Goal: Task Accomplishment & Management: Complete application form

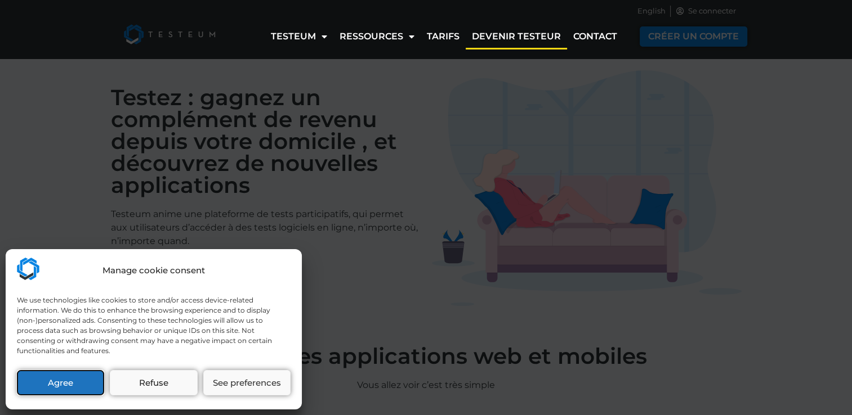
click at [63, 388] on button "Agree" at bounding box center [60, 382] width 87 height 25
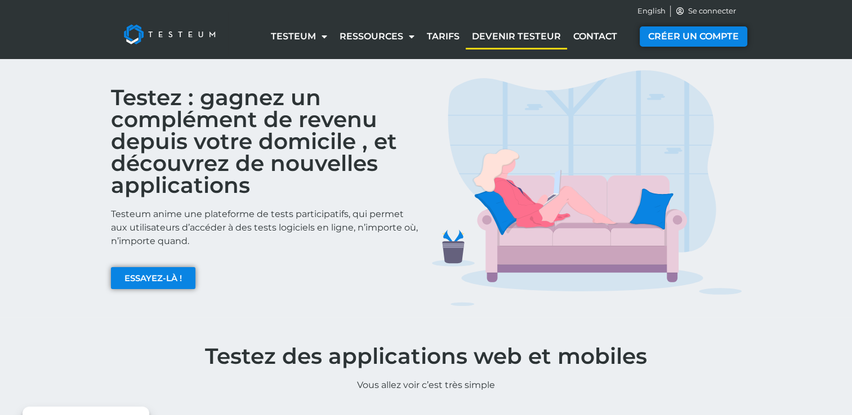
click at [518, 38] on link "Devenir testeur" at bounding box center [516, 37] width 101 height 26
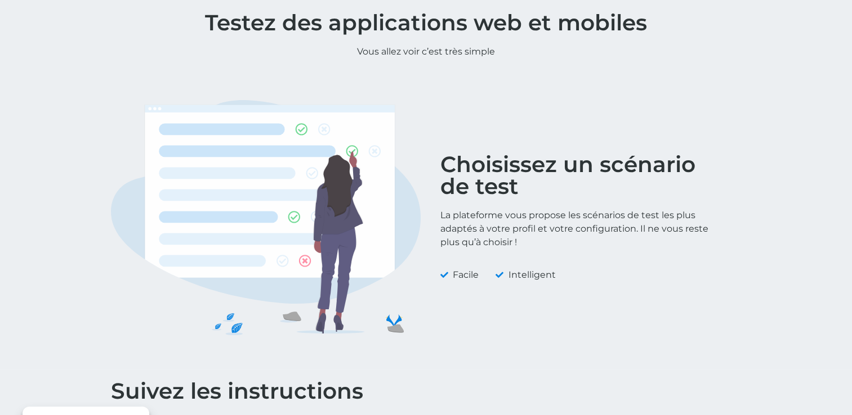
scroll to position [338, 0]
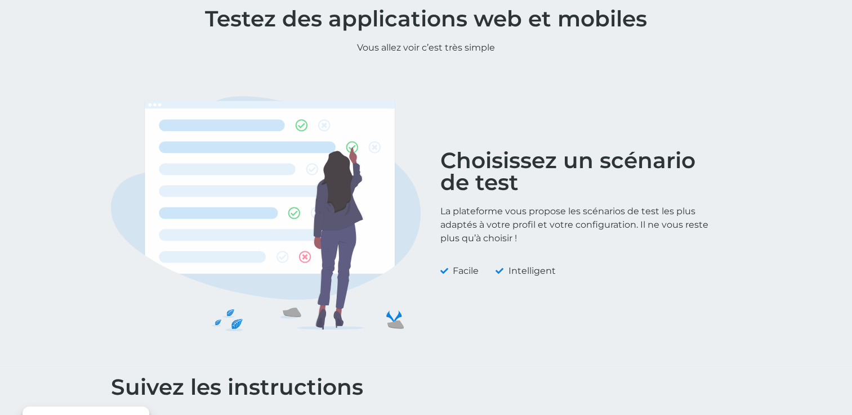
click at [458, 272] on span "Facile" at bounding box center [464, 272] width 29 height 14
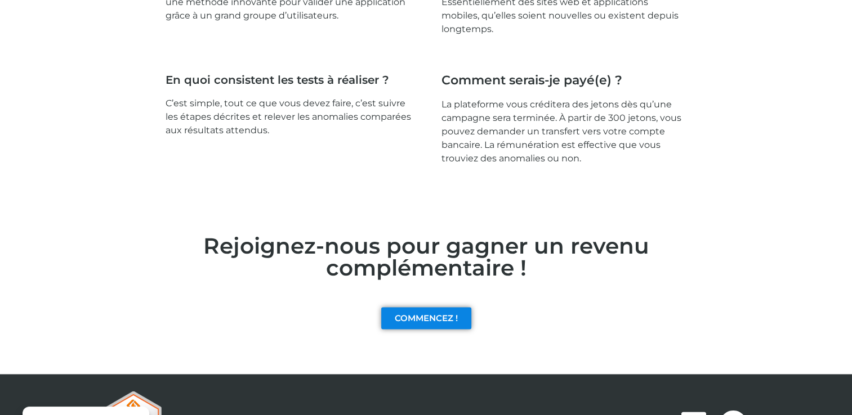
scroll to position [1745, 0]
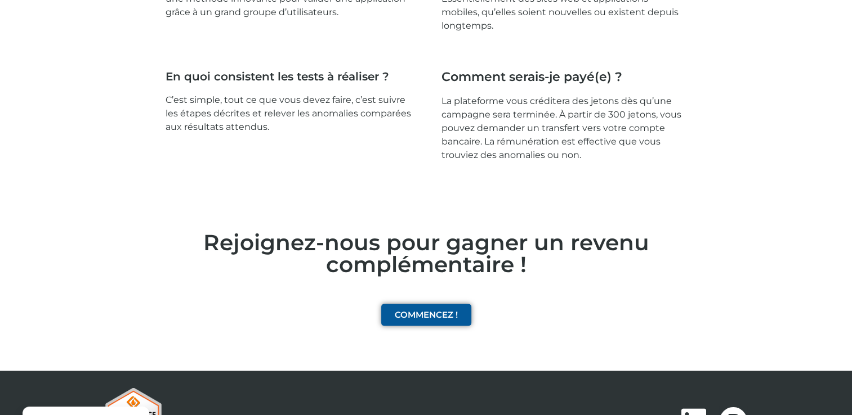
click at [415, 311] on span "COMMENCEZ !" at bounding box center [426, 315] width 63 height 8
